Goal: Task Accomplishment & Management: Manage account settings

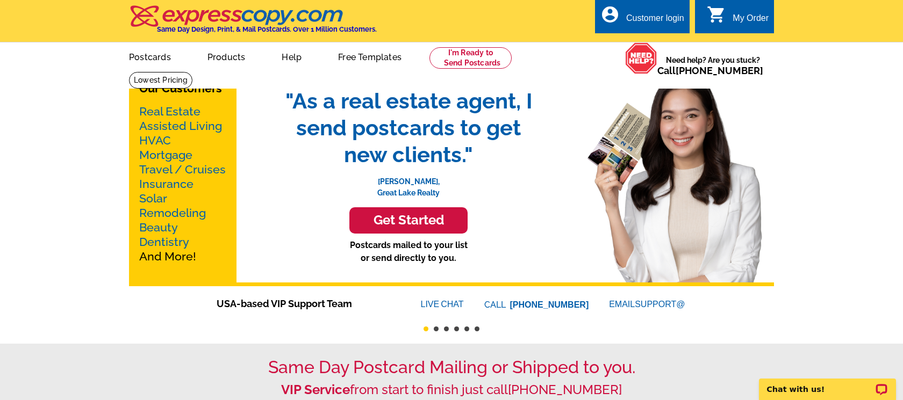
click at [652, 22] on div "Customer login" at bounding box center [655, 20] width 58 height 15
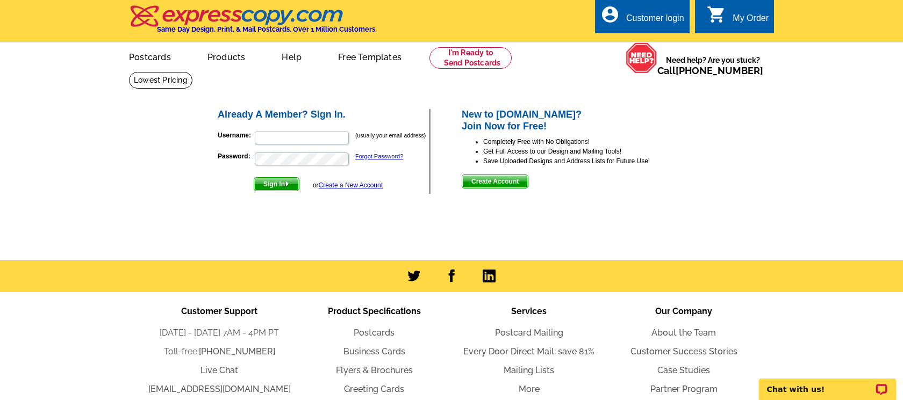
click at [337, 146] on form "Username: (usually your email address) Password: Forgot Password? Sign In or Cr…" at bounding box center [323, 159] width 211 height 66
click at [336, 137] on input "Username:" at bounding box center [302, 138] width 94 height 13
type input "[PERSON_NAME][EMAIL_ADDRESS][DOMAIN_NAME]"
click at [284, 184] on span "Sign In" at bounding box center [276, 184] width 45 height 13
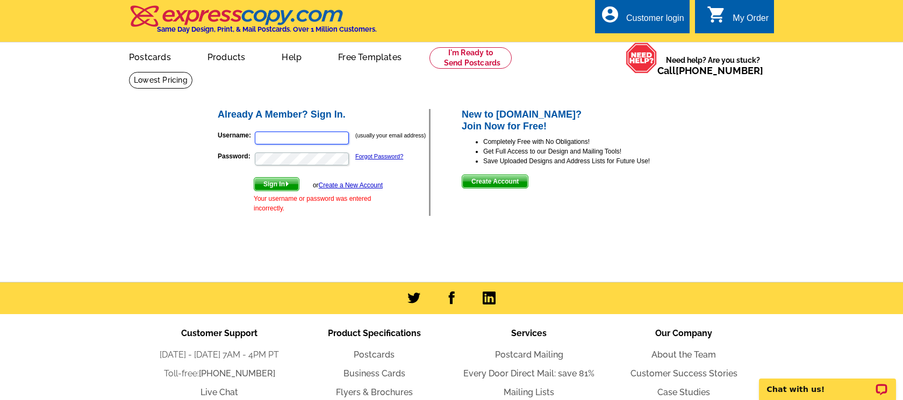
click at [320, 141] on input "Username:" at bounding box center [302, 138] width 94 height 13
type input "h"
type input "[PERSON_NAME][EMAIL_ADDRESS][DOMAIN_NAME]"
click at [254, 177] on button "Sign In" at bounding box center [277, 184] width 46 height 14
